Goal: Transaction & Acquisition: Purchase product/service

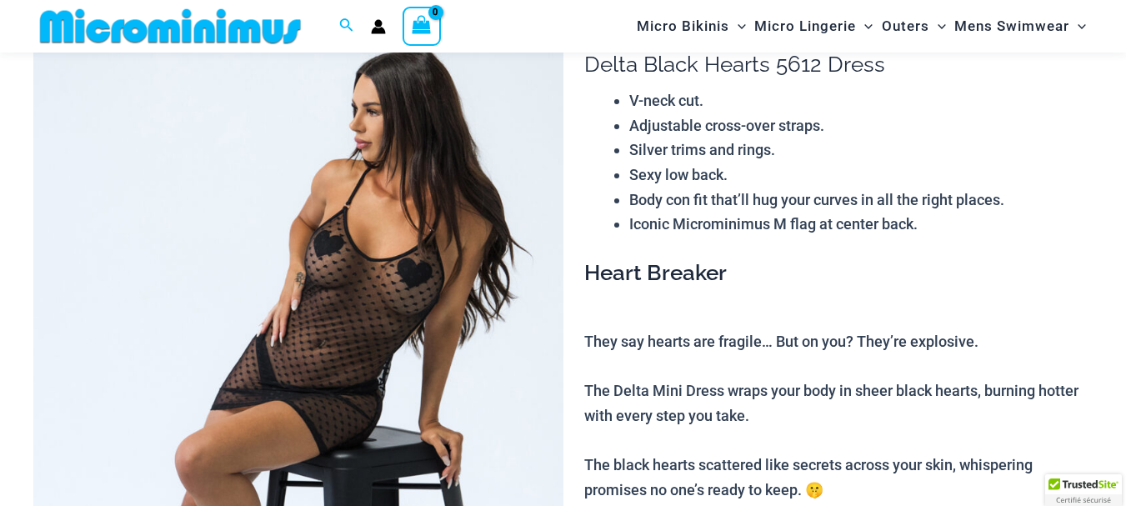
scroll to position [152, 0]
click at [335, 252] on img at bounding box center [298, 397] width 530 height 794
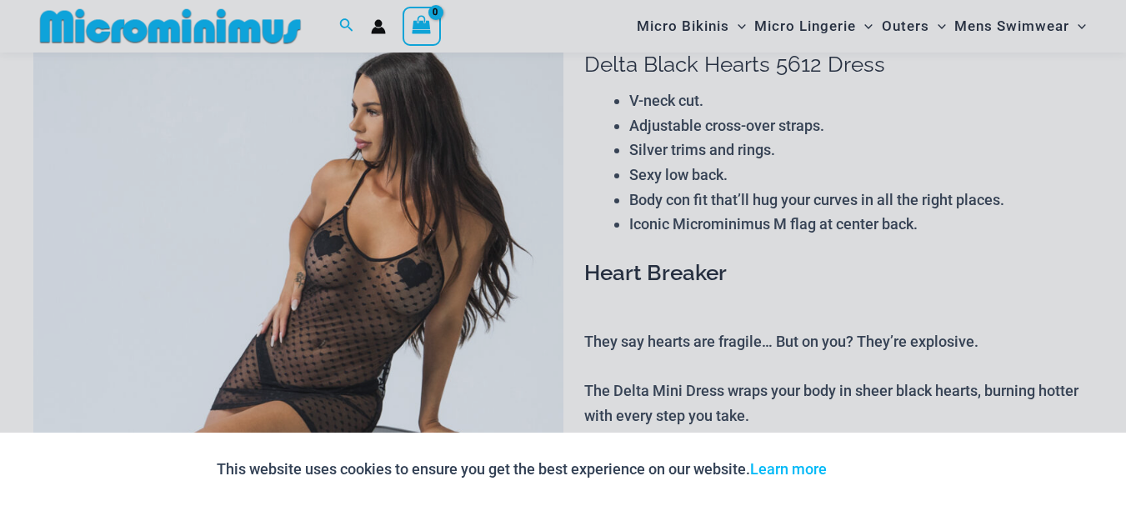
scroll to position [402, 0]
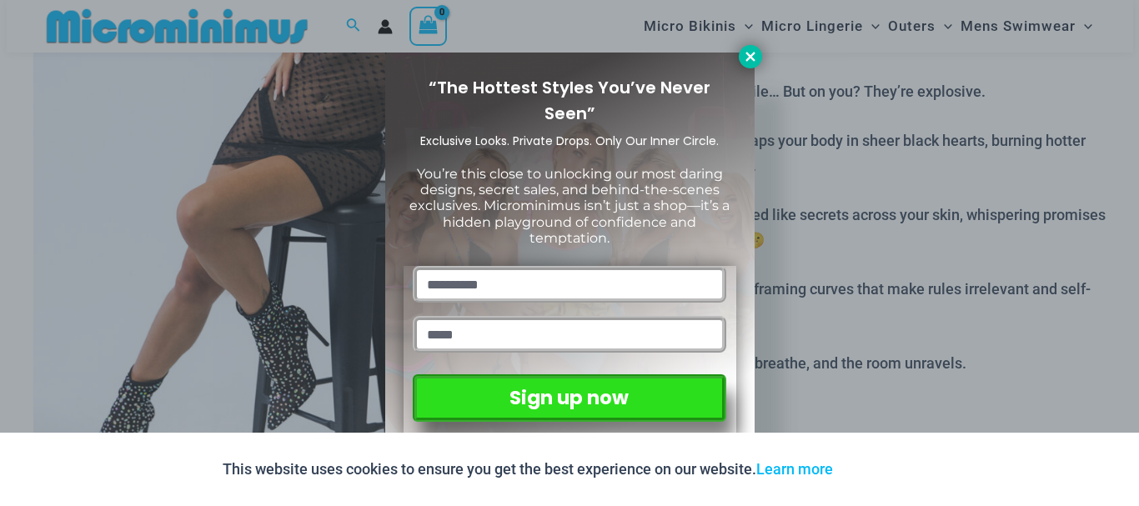
click at [747, 49] on icon at bounding box center [750, 56] width 15 height 15
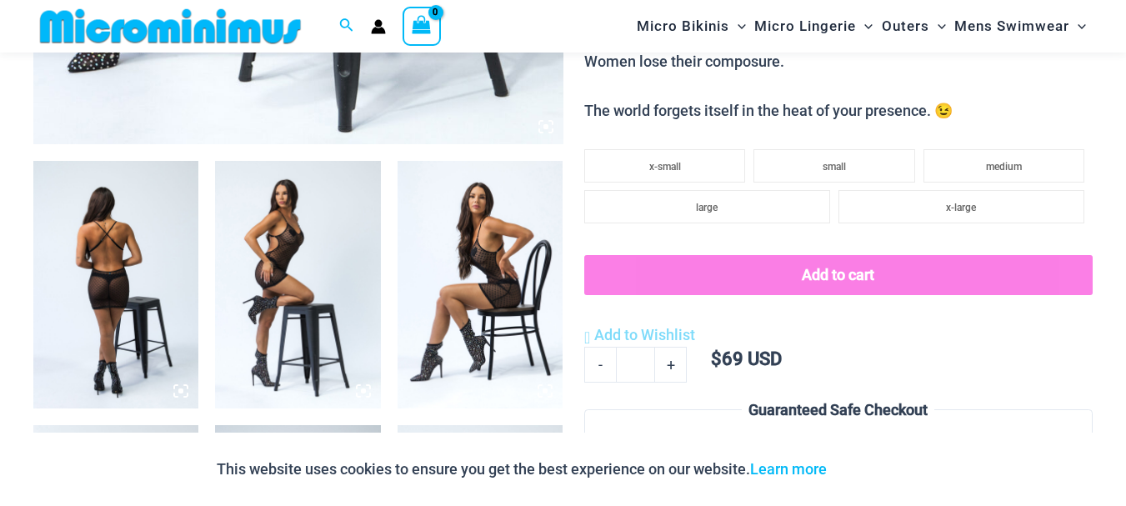
scroll to position [818, 0]
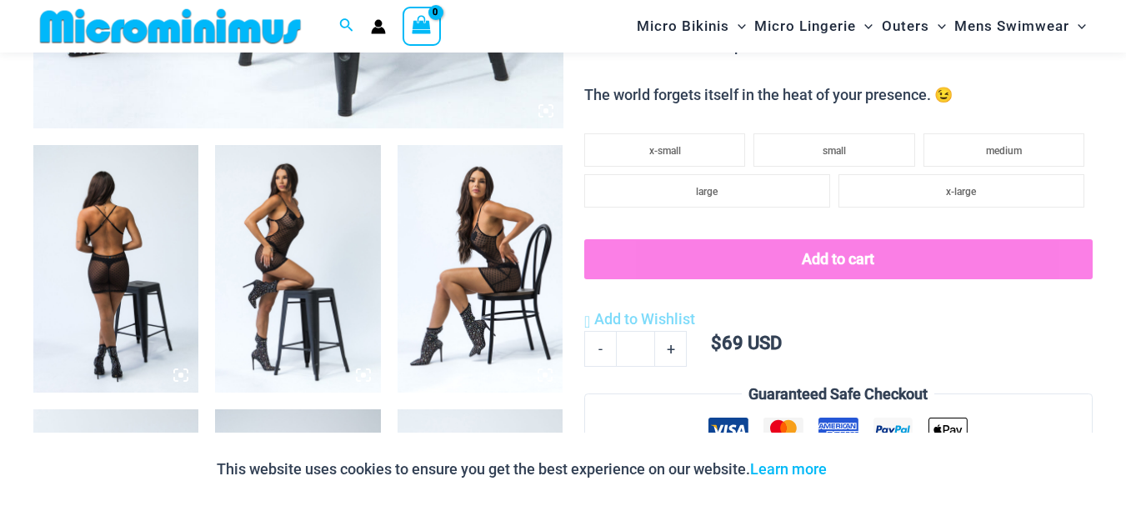
click at [163, 237] on img at bounding box center [115, 269] width 165 height 248
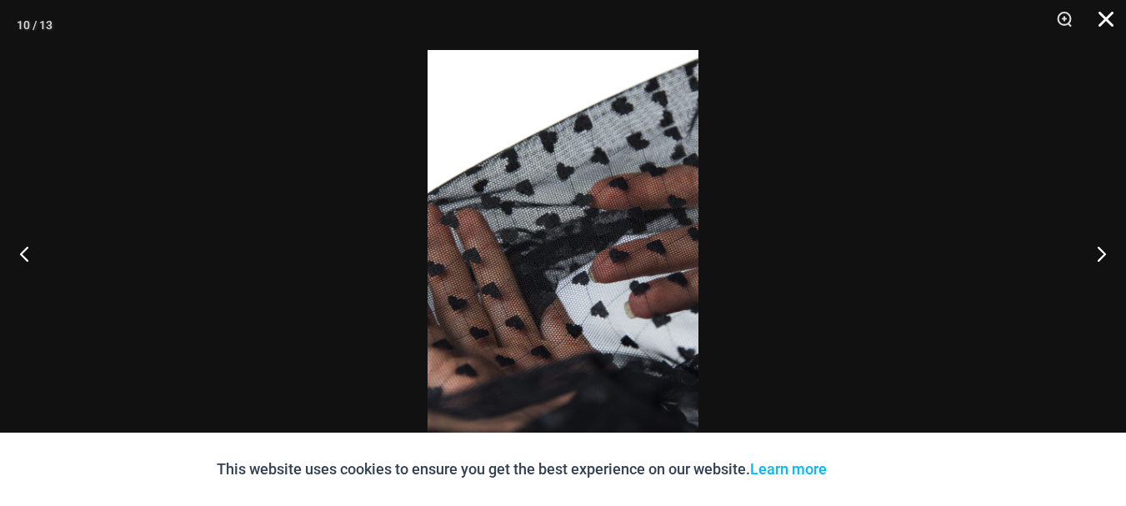
click at [1109, 21] on button "Close" at bounding box center [1100, 25] width 42 height 50
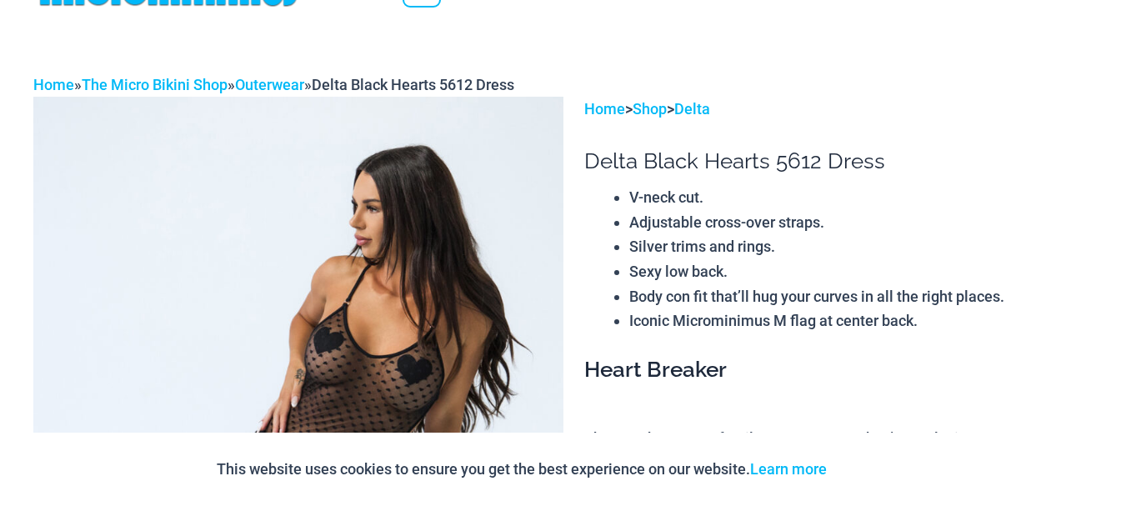
scroll to position [0, 0]
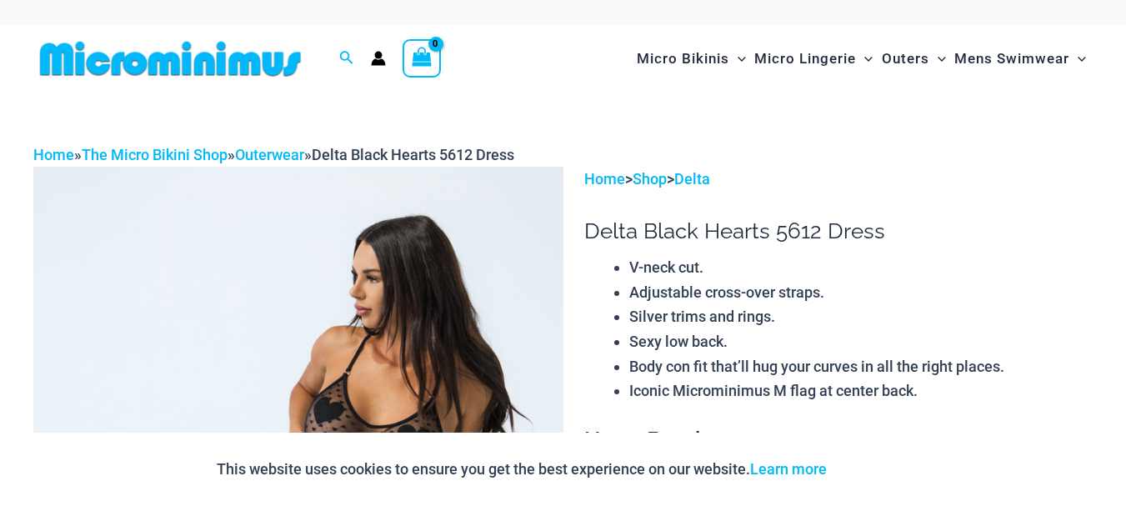
click at [198, 52] on img at bounding box center [170, 59] width 274 height 38
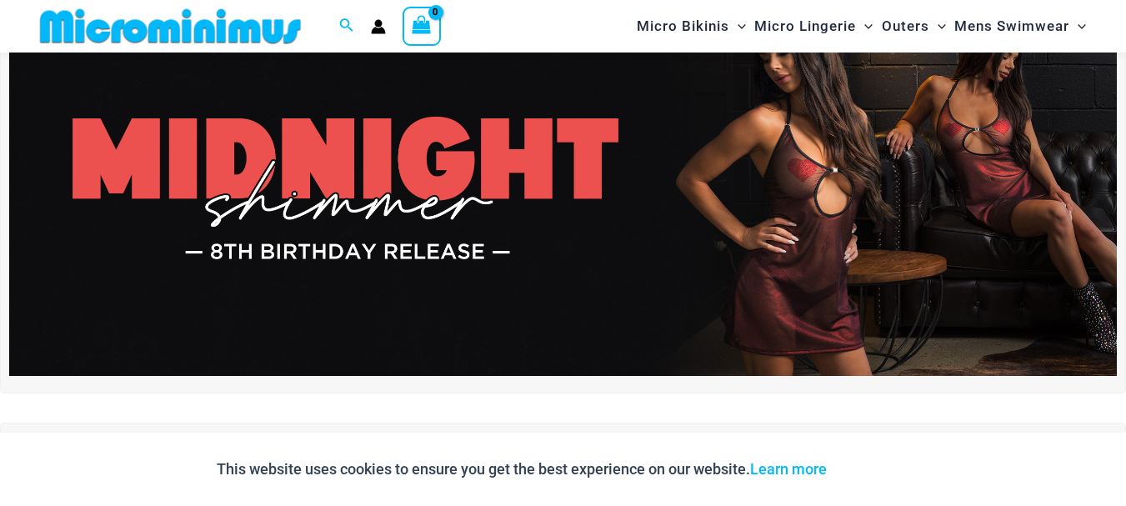
scroll to position [68, 0]
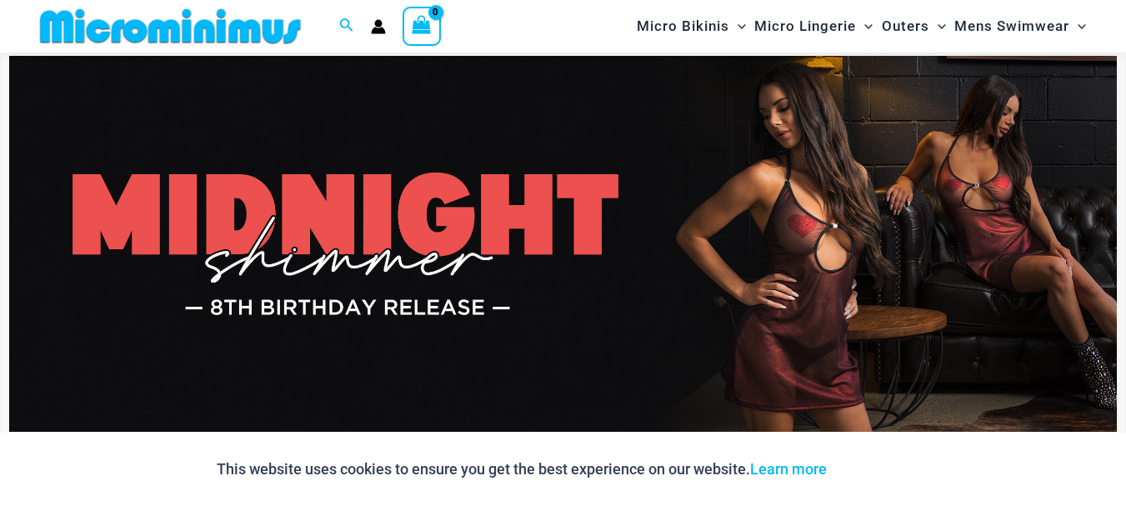
click at [662, 205] on img at bounding box center [563, 244] width 1108 height 377
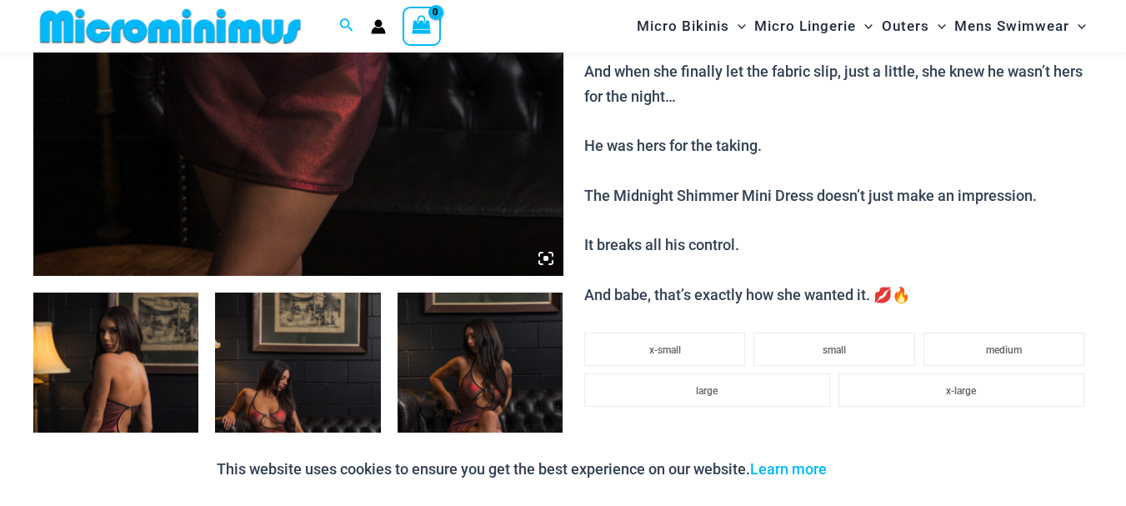
scroll to position [735, 0]
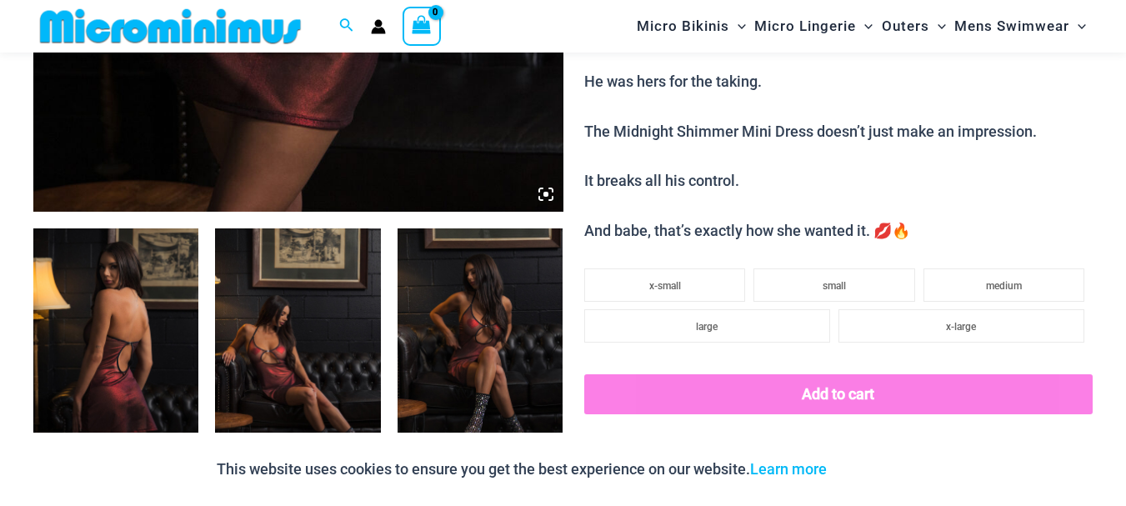
click at [252, 327] on img at bounding box center [297, 352] width 165 height 248
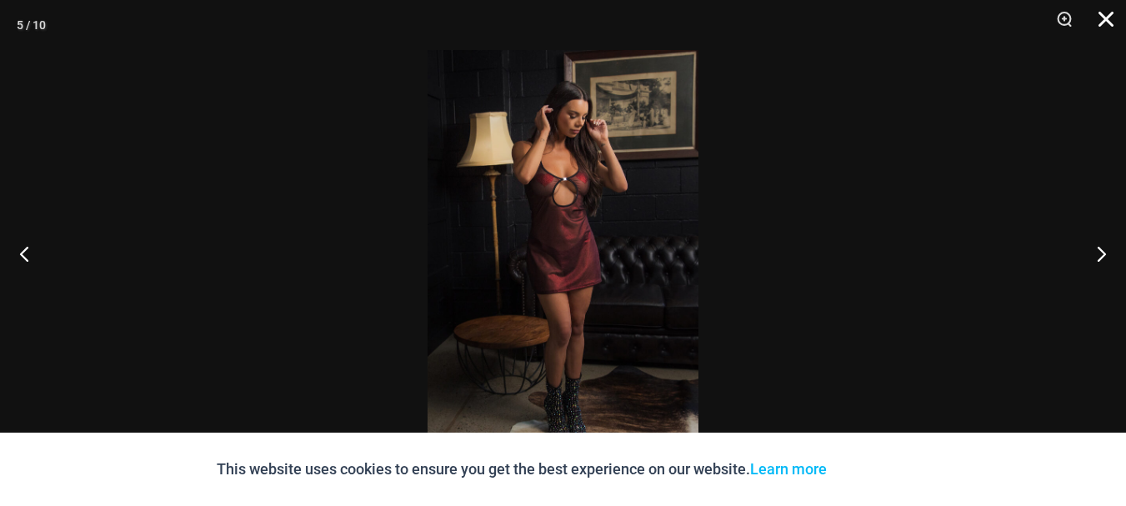
click at [1109, 24] on button "Close" at bounding box center [1100, 25] width 42 height 50
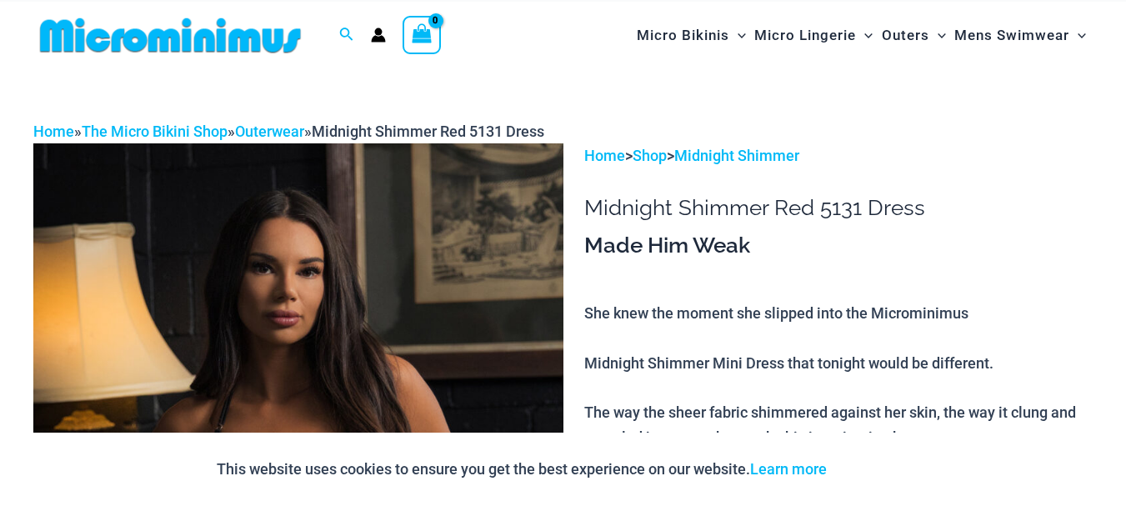
scroll to position [0, 0]
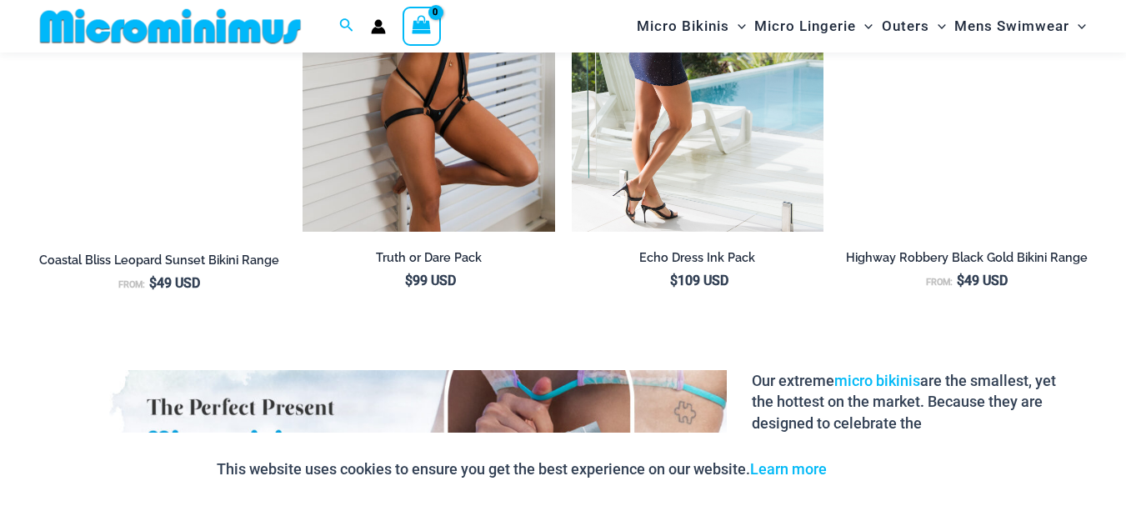
scroll to position [1819, 0]
